Goal: Information Seeking & Learning: Learn about a topic

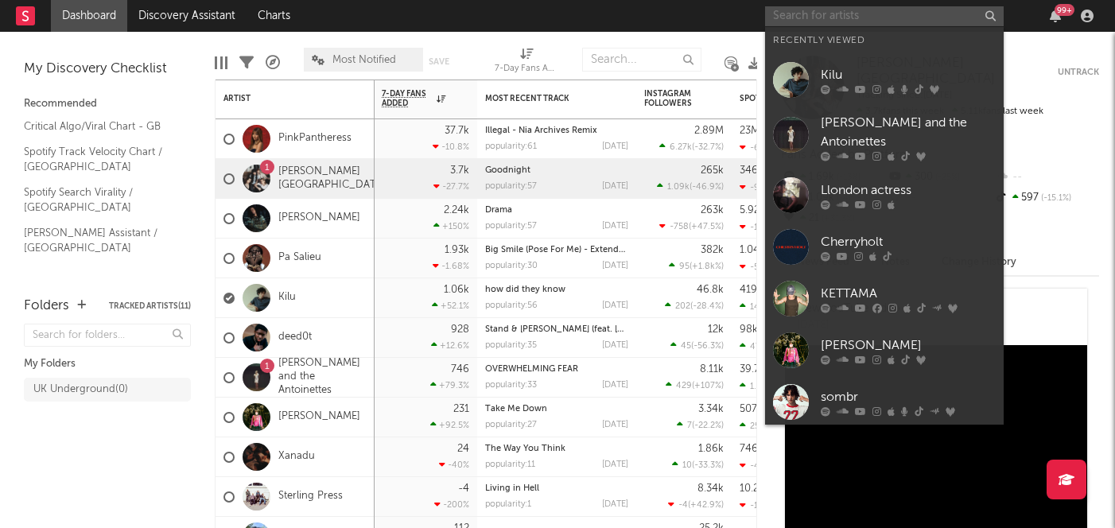
click at [810, 20] on input "text" at bounding box center [884, 16] width 239 height 20
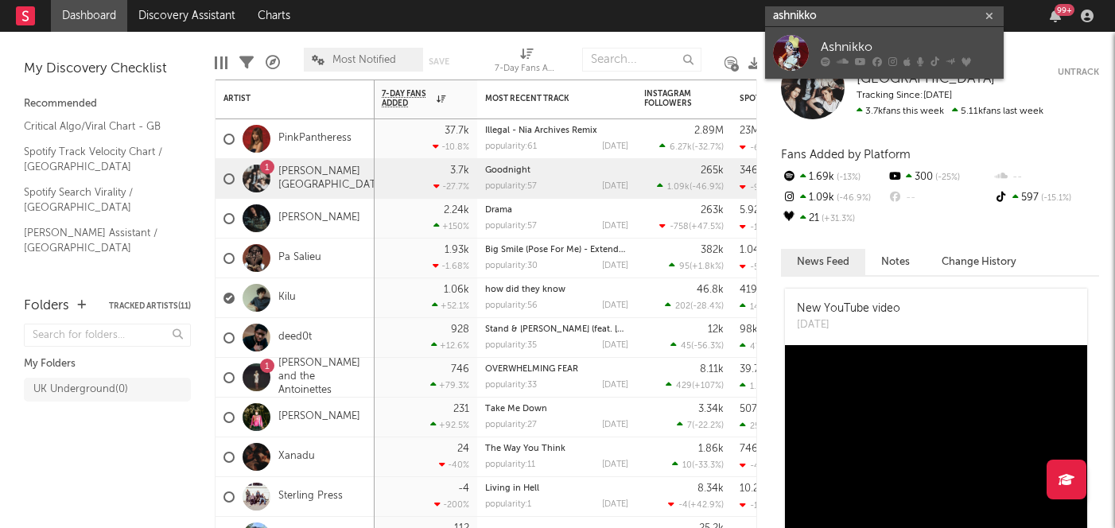
type input "ashnikko"
click at [869, 49] on div "Ashnikko" at bounding box center [908, 47] width 175 height 19
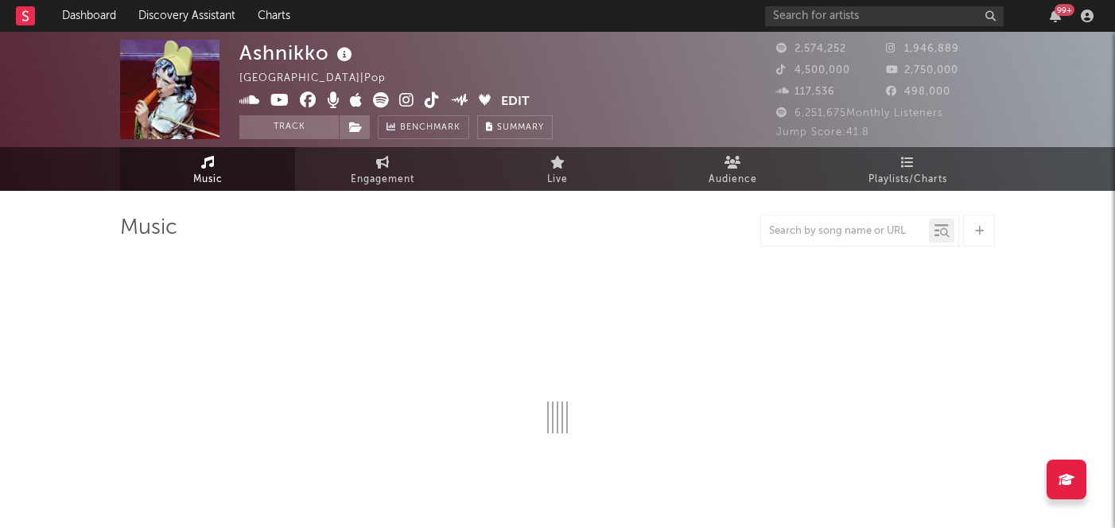
select select "6m"
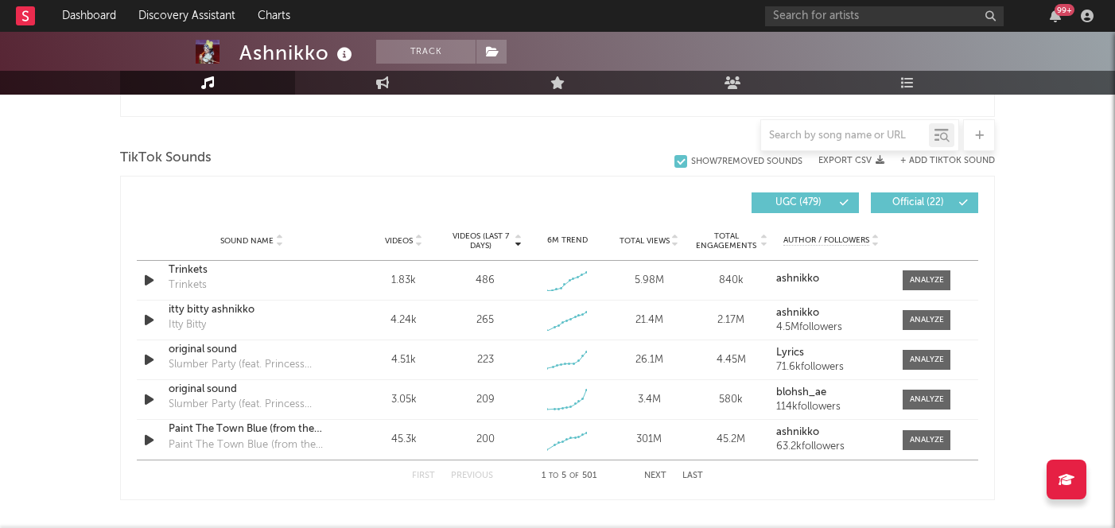
scroll to position [1034, 0]
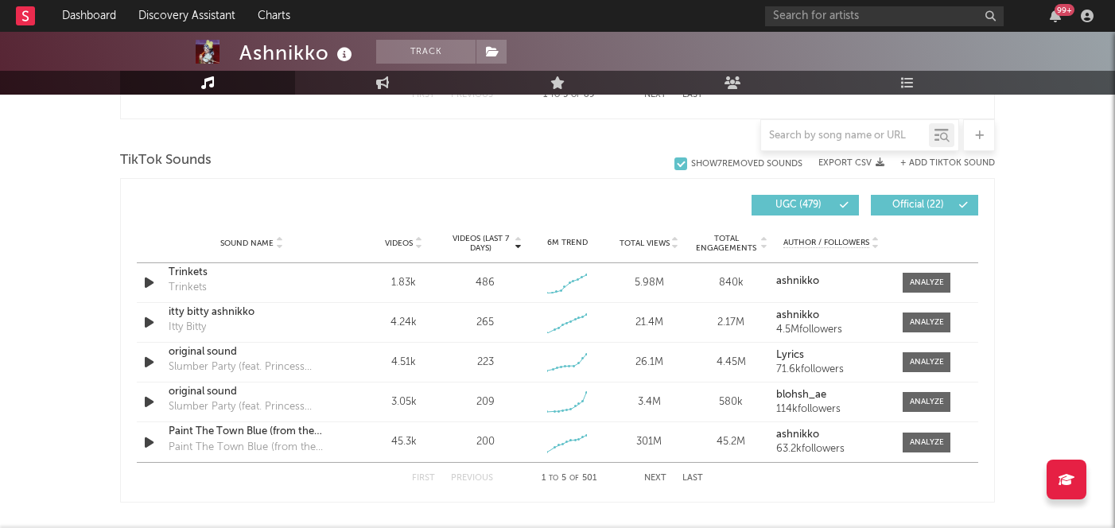
click at [488, 235] on span "Videos (last 7 days)" at bounding box center [481, 243] width 64 height 19
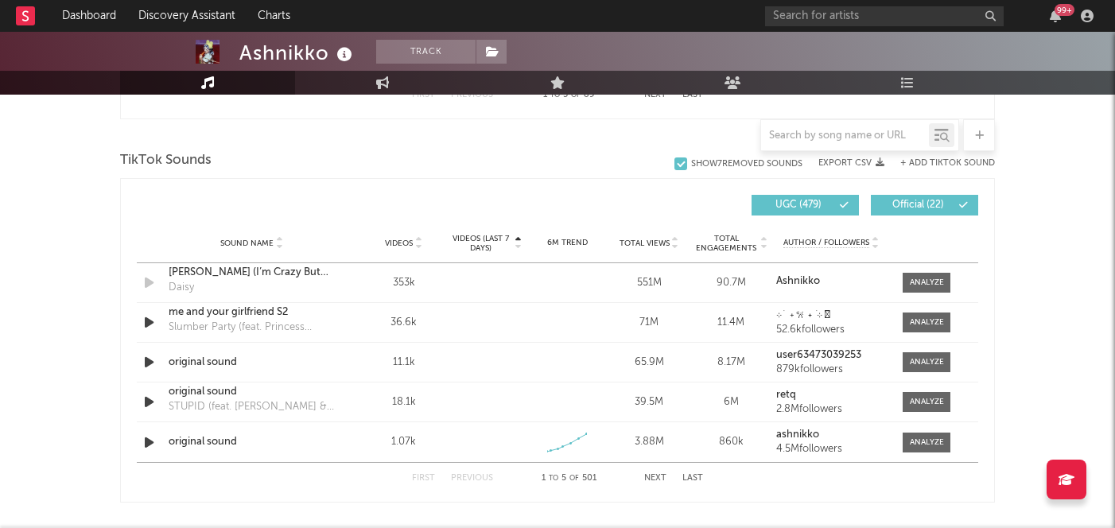
click at [489, 235] on span "Videos (last 7 days)" at bounding box center [481, 243] width 64 height 19
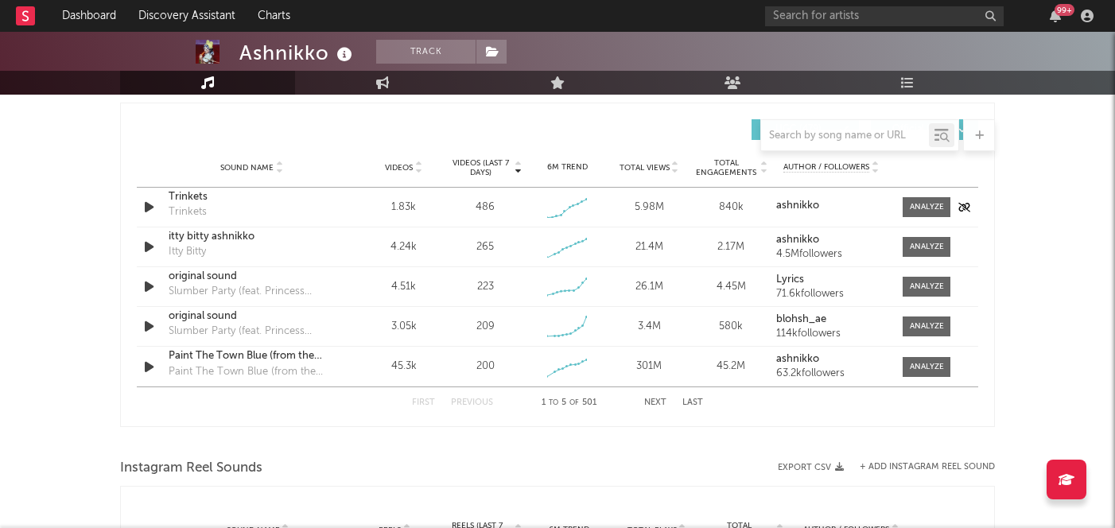
scroll to position [1106, 0]
